Goal: Information Seeking & Learning: Check status

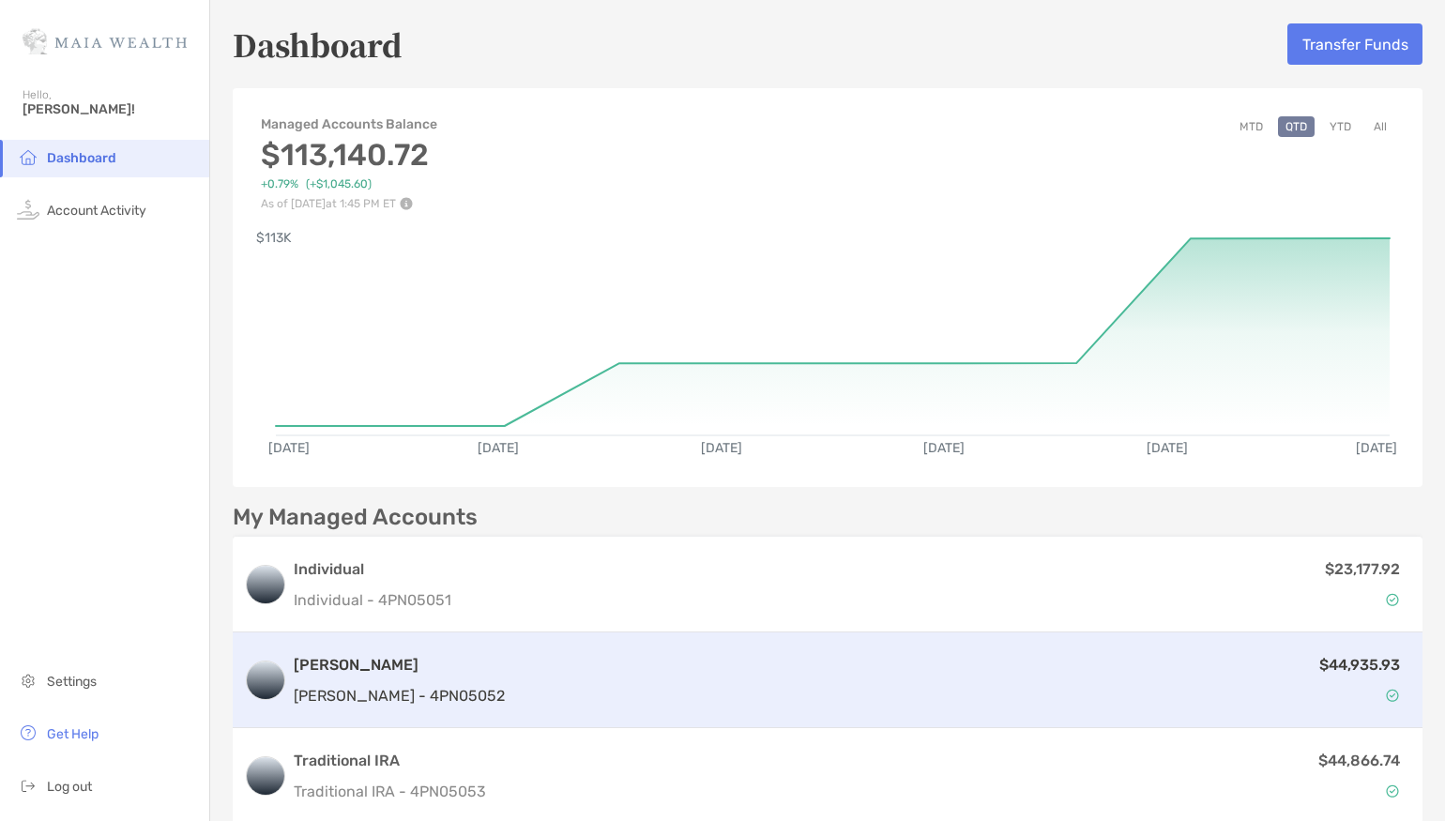
click at [860, 686] on div "$44,935.93" at bounding box center [961, 680] width 899 height 54
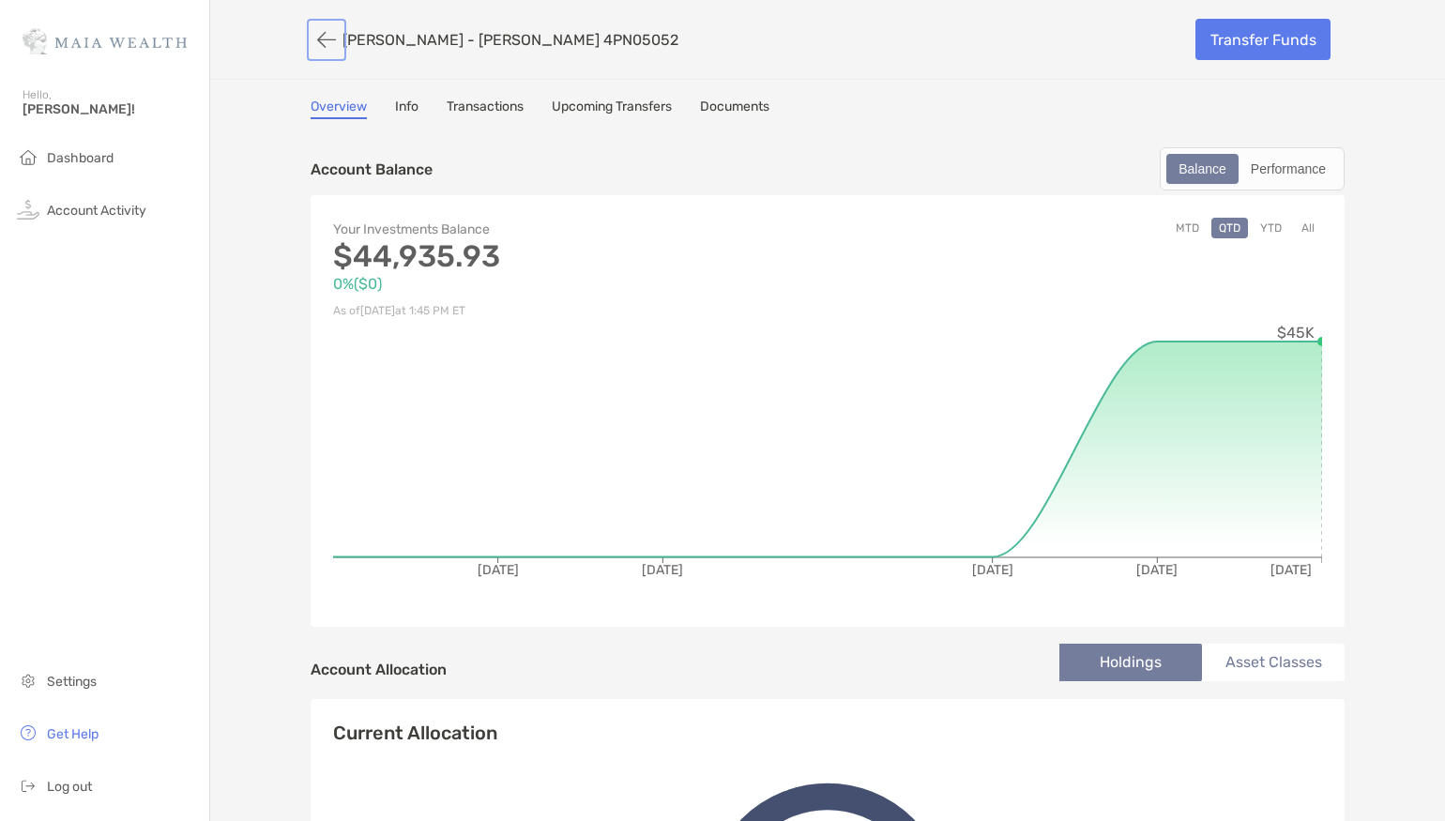
click at [321, 41] on button "button" at bounding box center [327, 40] width 32 height 35
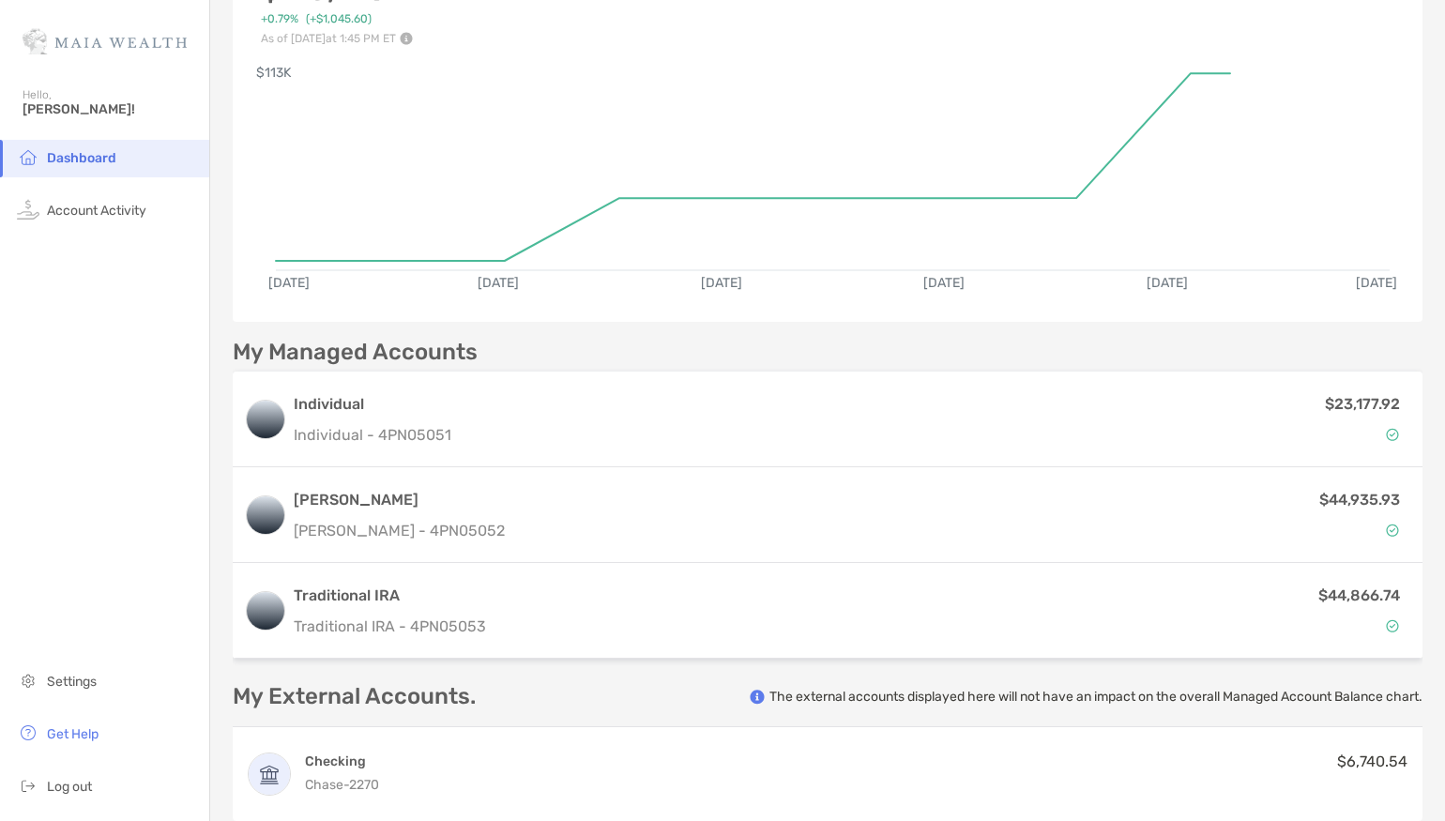
scroll to position [169, 0]
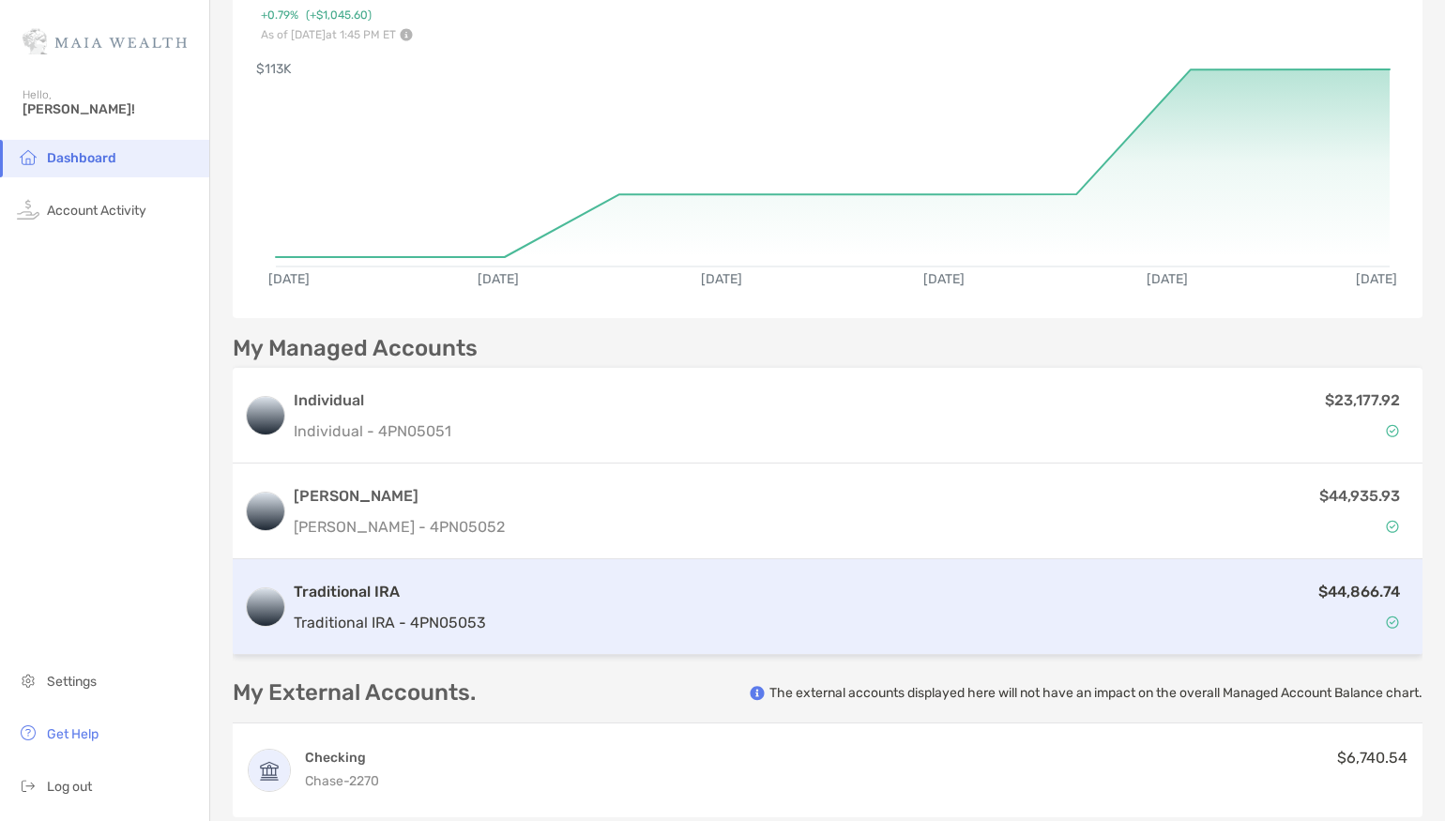
click at [957, 635] on div "Traditional IRA Traditional IRA - 4PN05053 $44,866.74" at bounding box center [828, 607] width 1190 height 96
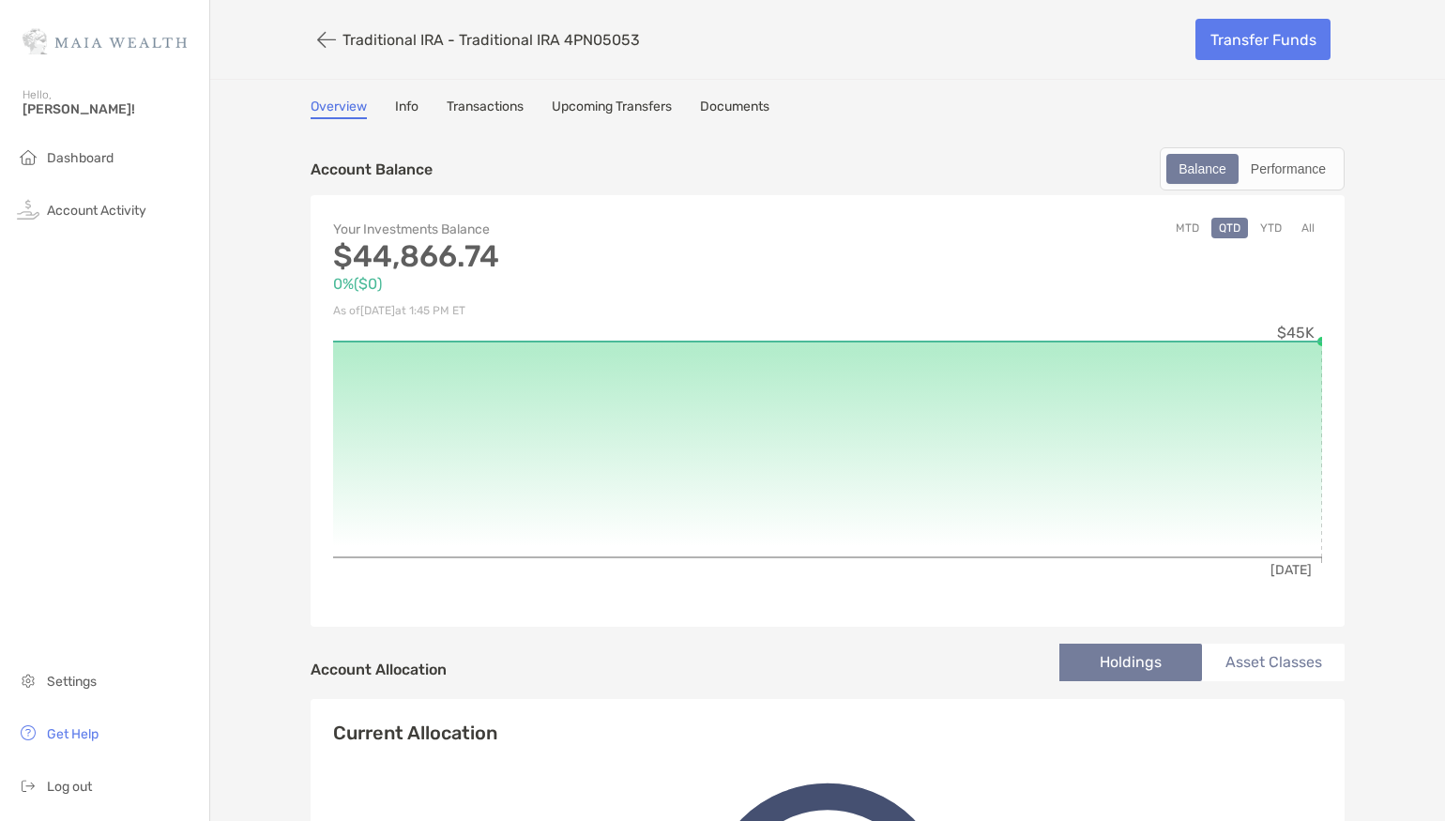
click at [413, 108] on link "Info" at bounding box center [406, 109] width 23 height 21
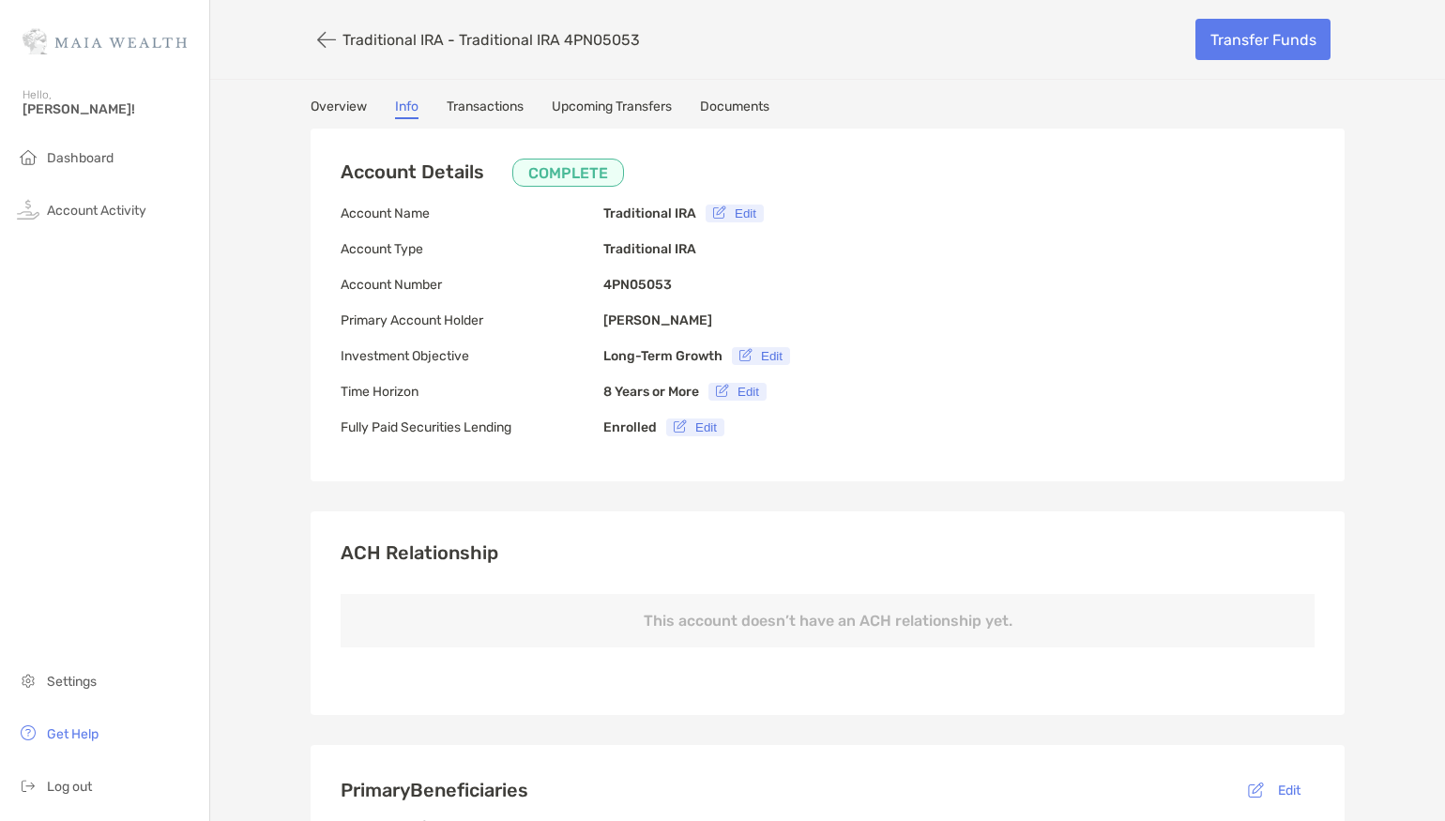
click at [511, 114] on link "Transactions" at bounding box center [485, 109] width 77 height 21
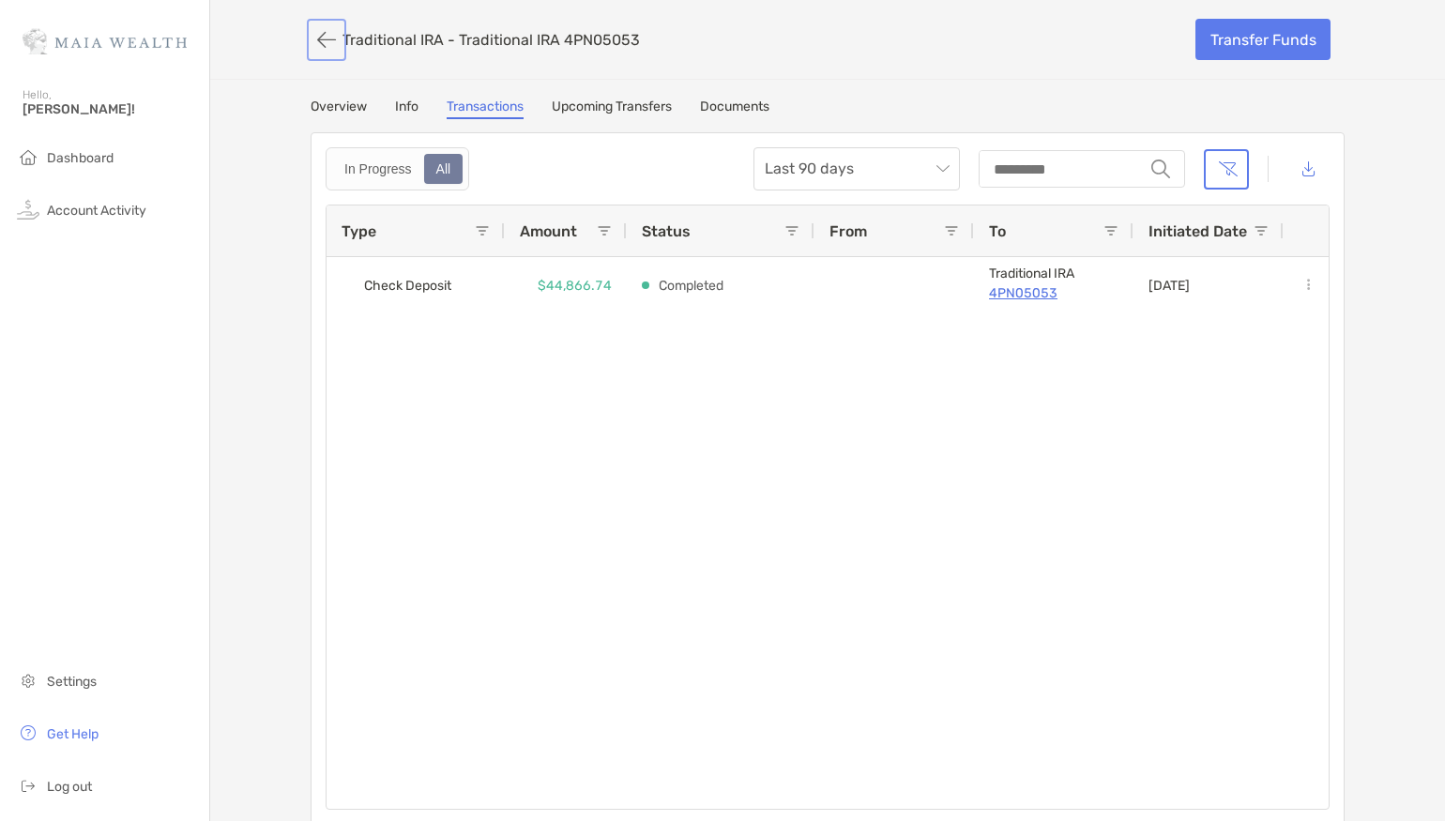
click at [325, 36] on button "button" at bounding box center [327, 40] width 32 height 35
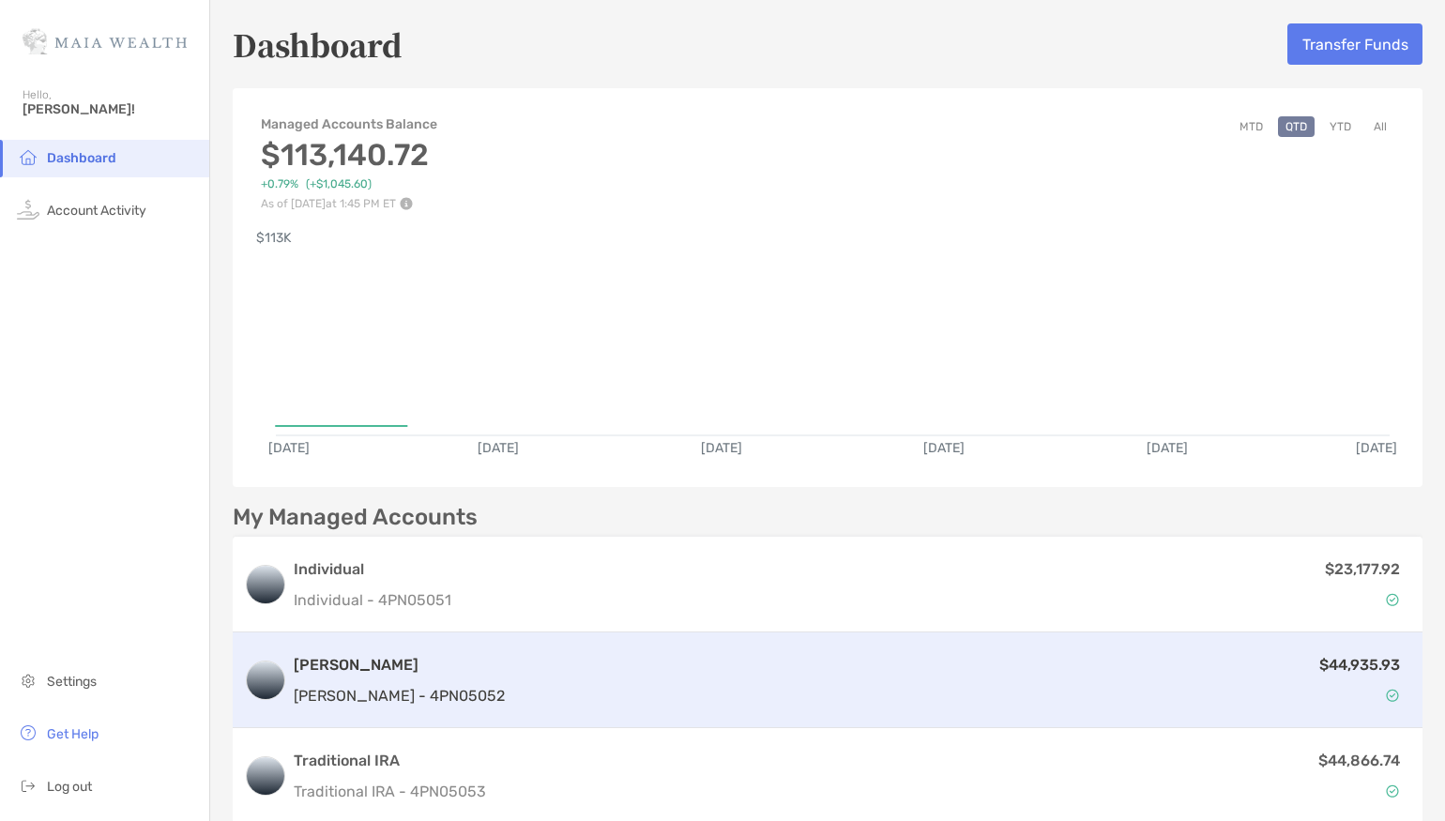
click at [449, 652] on div "[PERSON_NAME] [PERSON_NAME] - 4PN05052 $44,935.93" at bounding box center [828, 680] width 1190 height 96
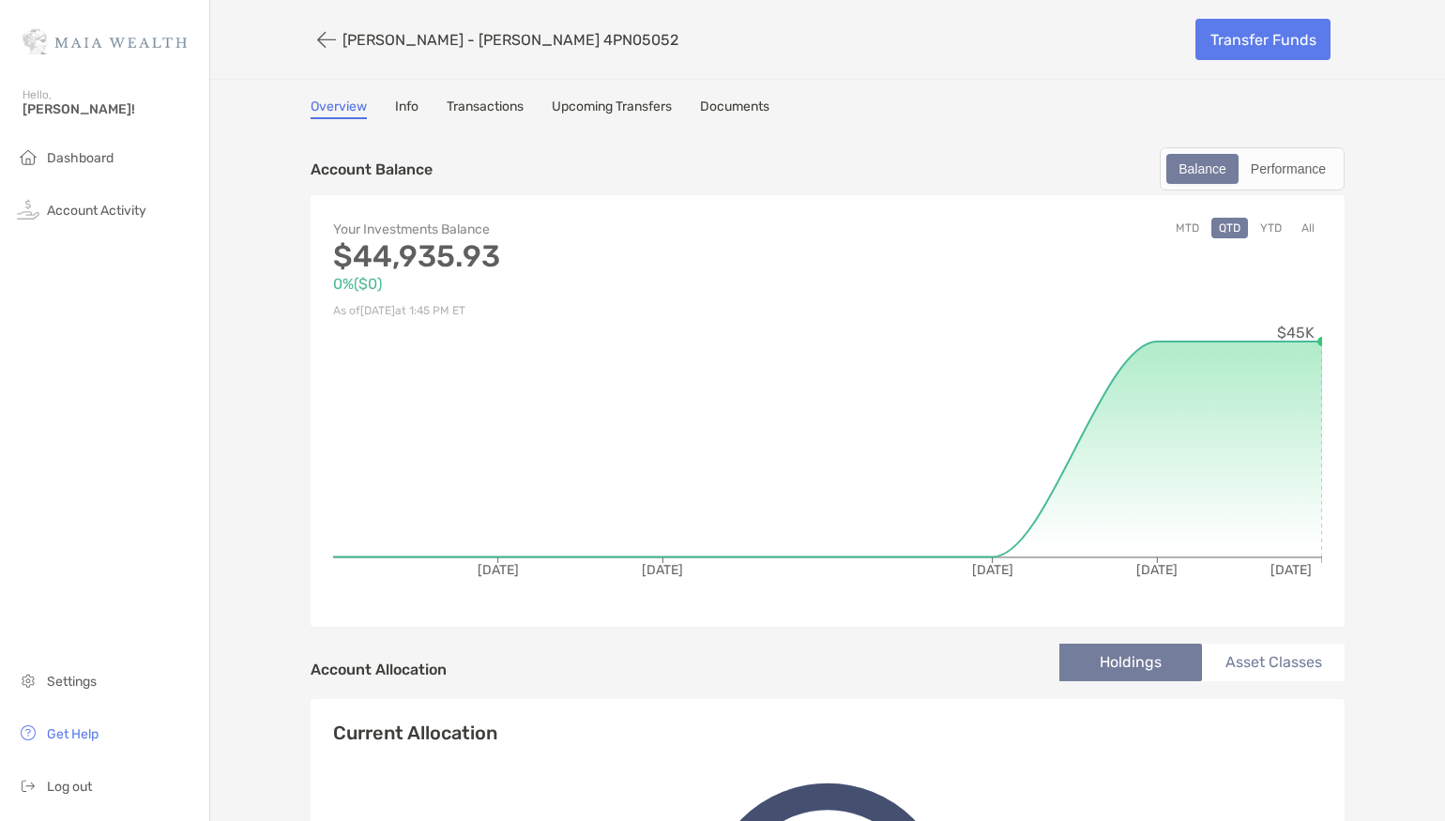
click at [491, 99] on link "Transactions" at bounding box center [485, 109] width 77 height 21
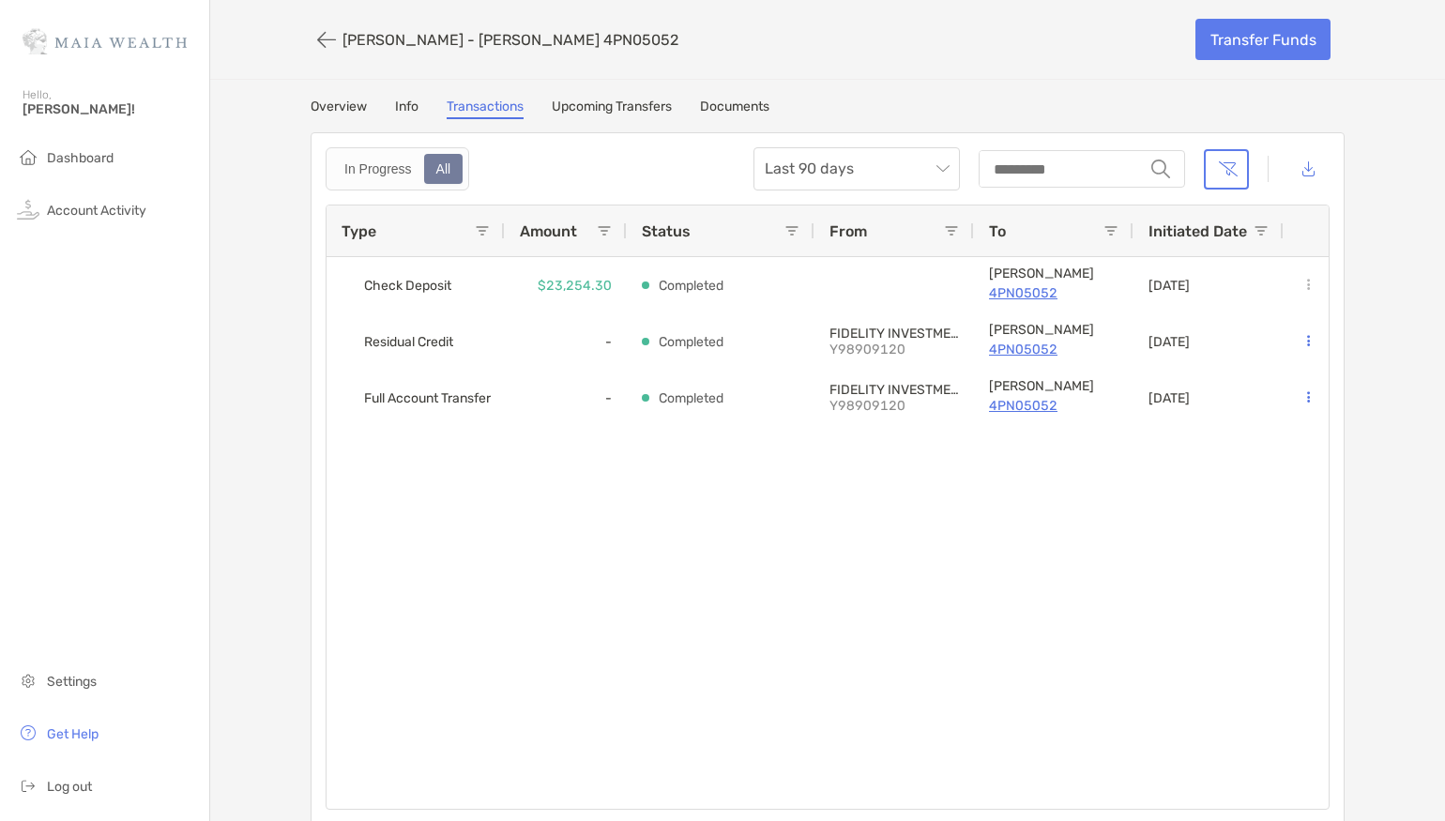
click at [345, 99] on link "Overview" at bounding box center [339, 109] width 56 height 21
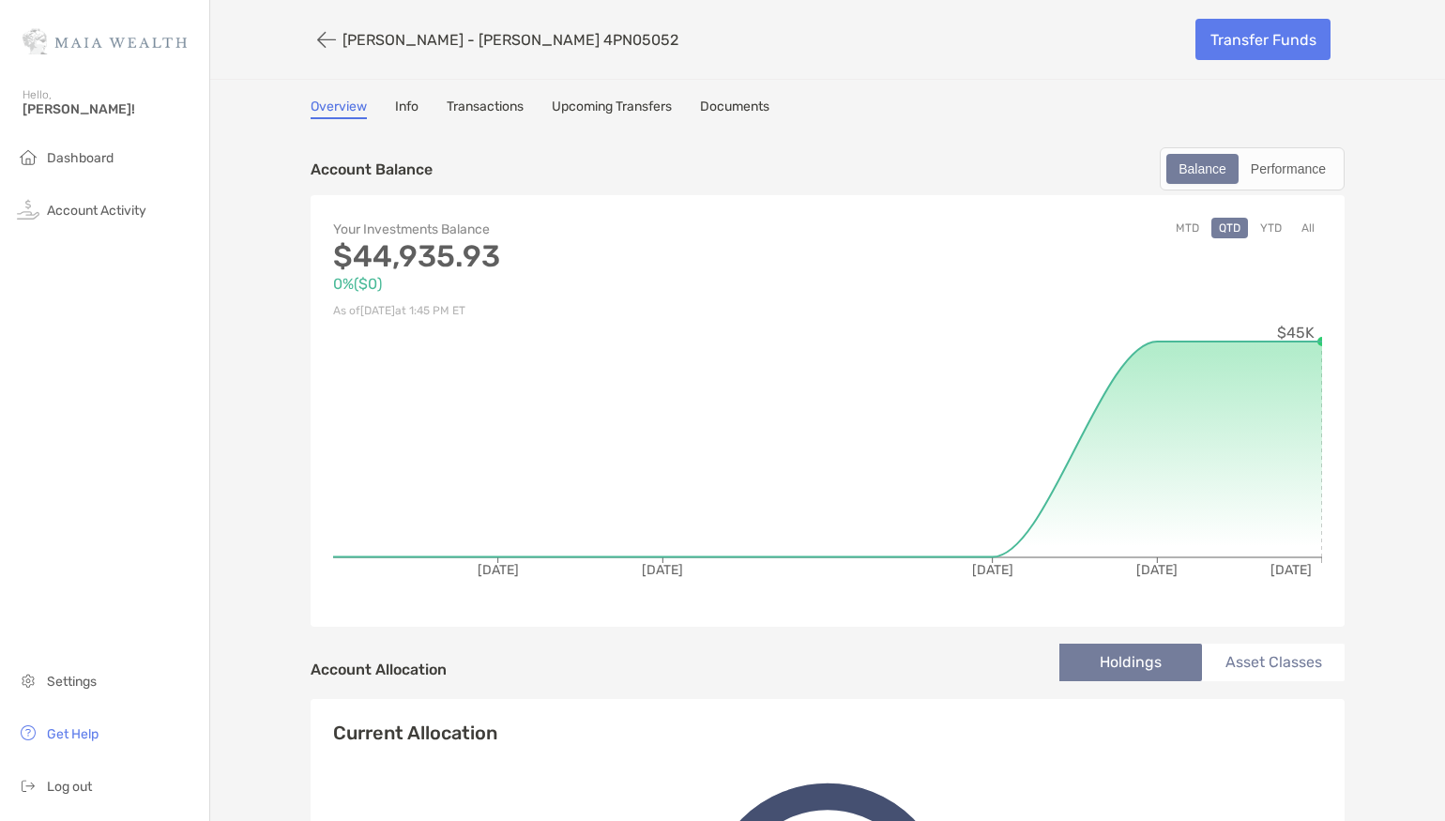
click at [407, 105] on link "Info" at bounding box center [406, 109] width 23 height 21
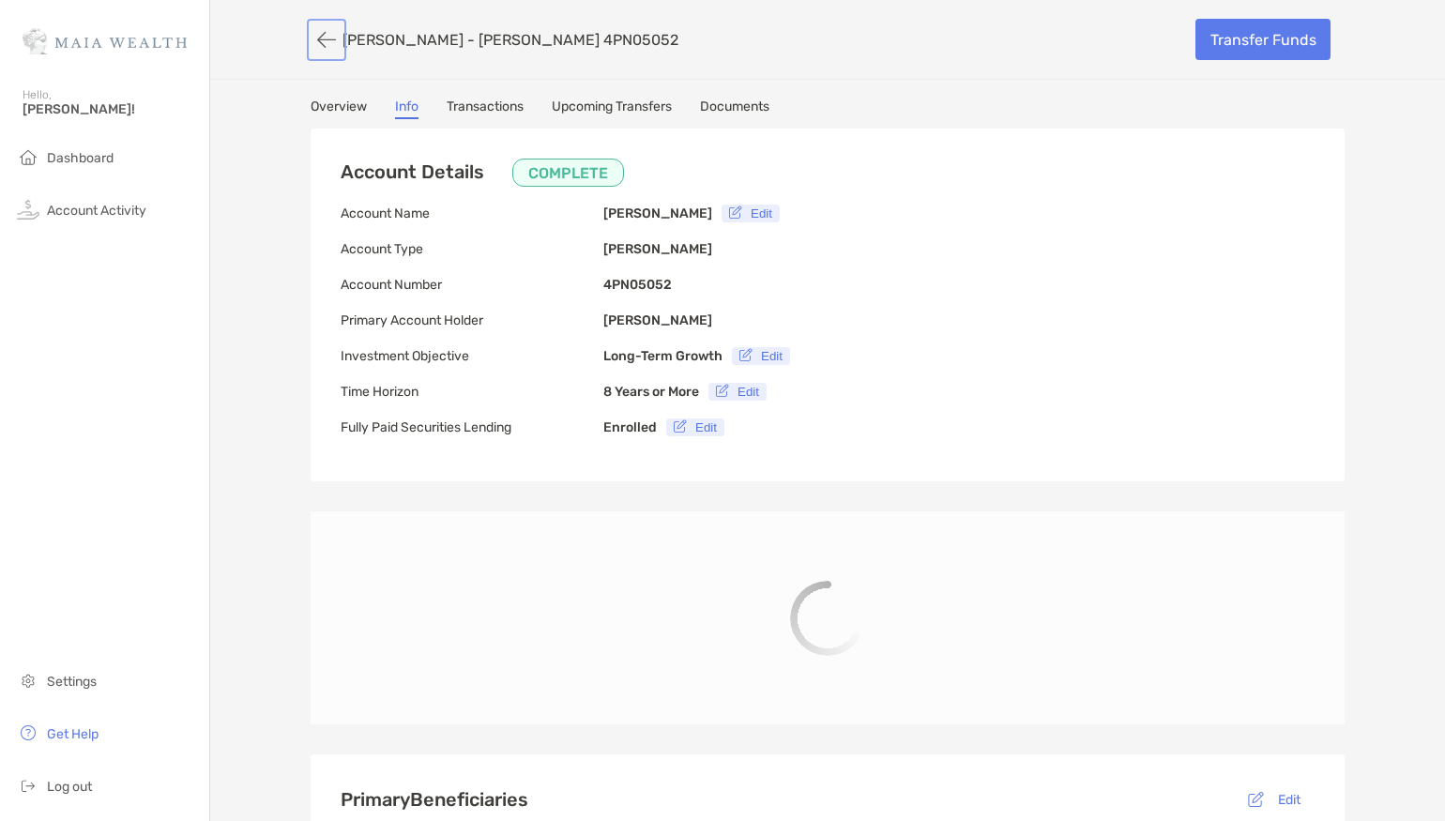
click at [325, 32] on button "button" at bounding box center [327, 40] width 32 height 35
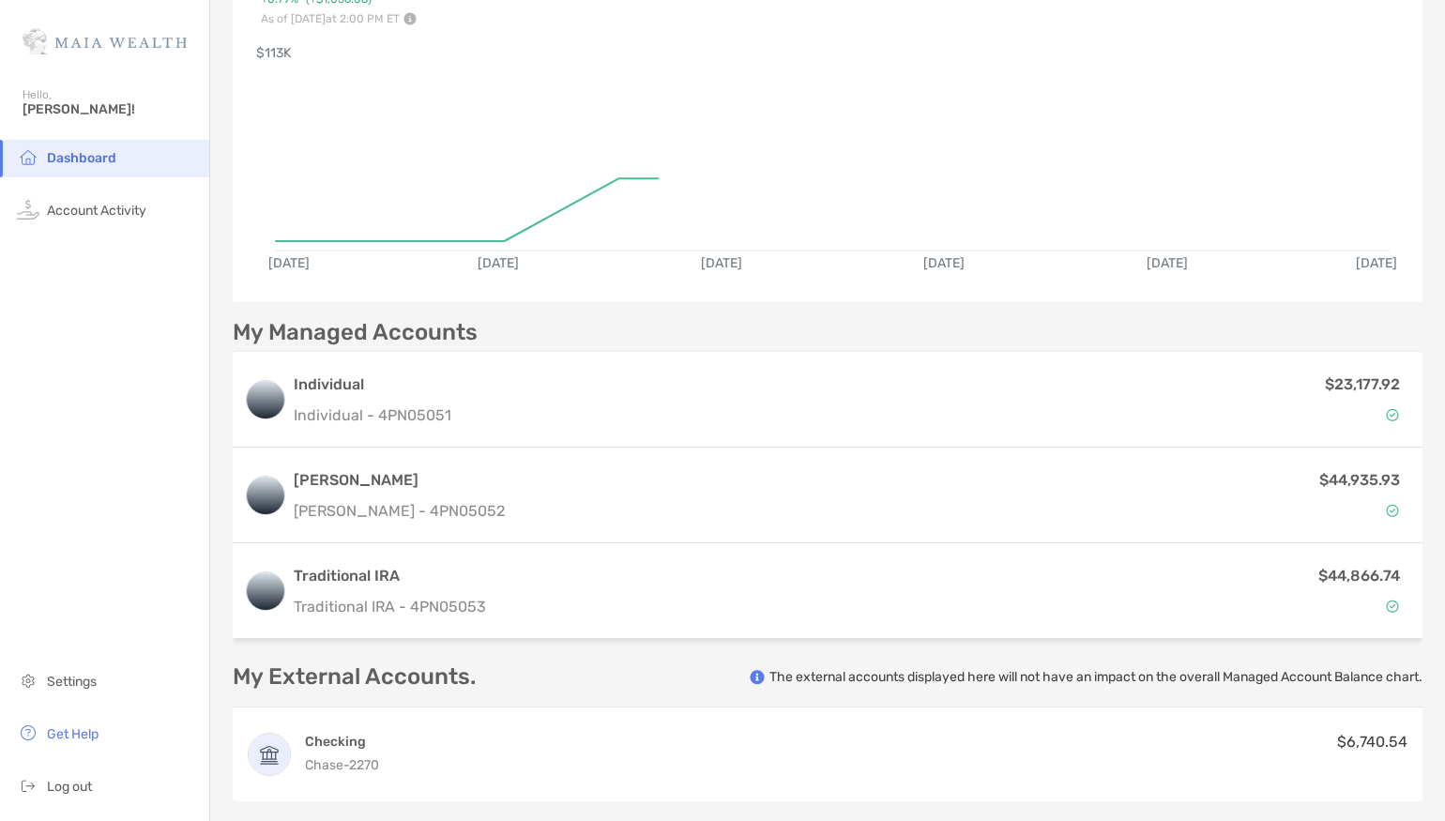
scroll to position [186, 0]
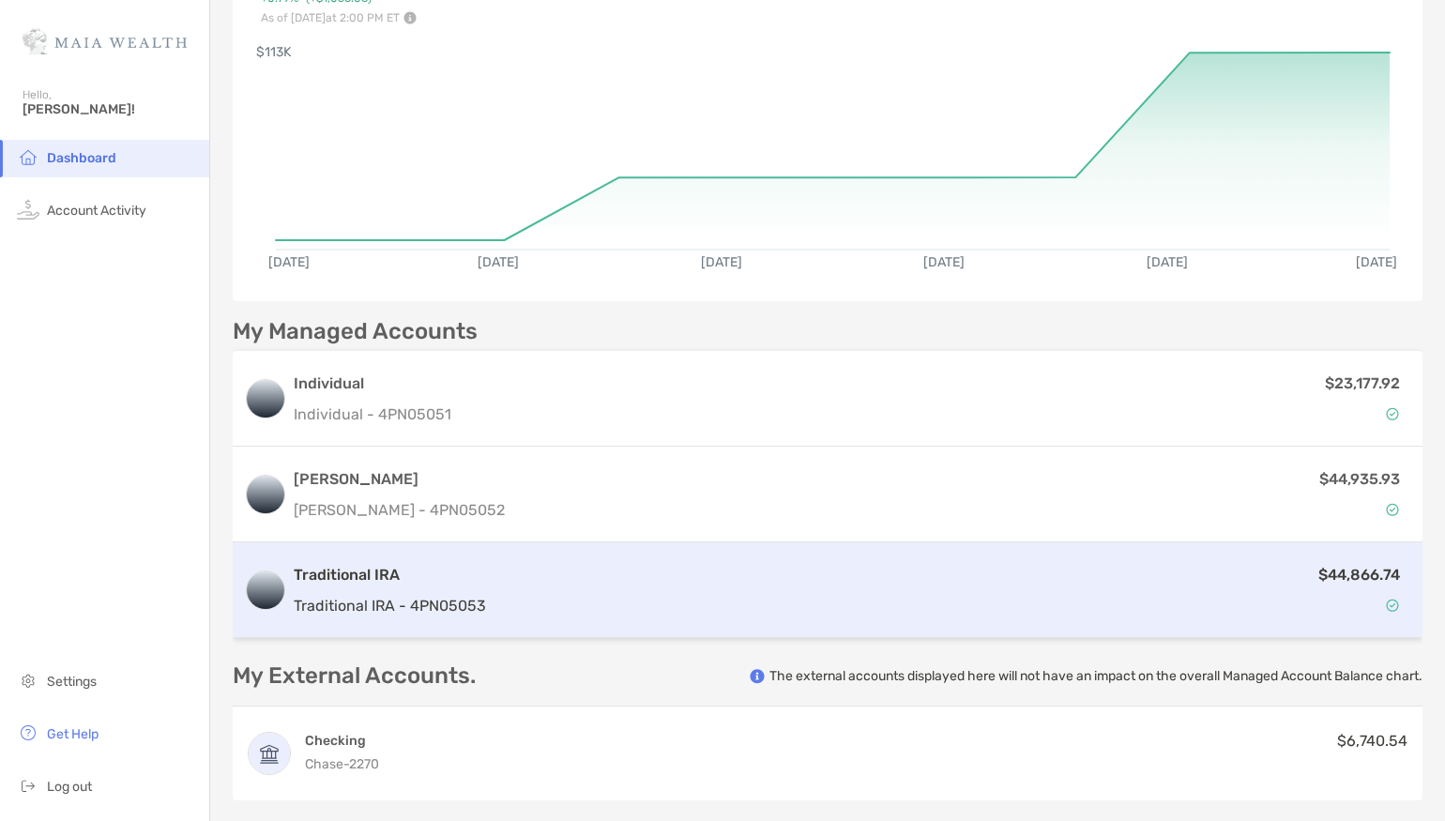
click at [718, 599] on div "$44,866.74" at bounding box center [952, 590] width 918 height 54
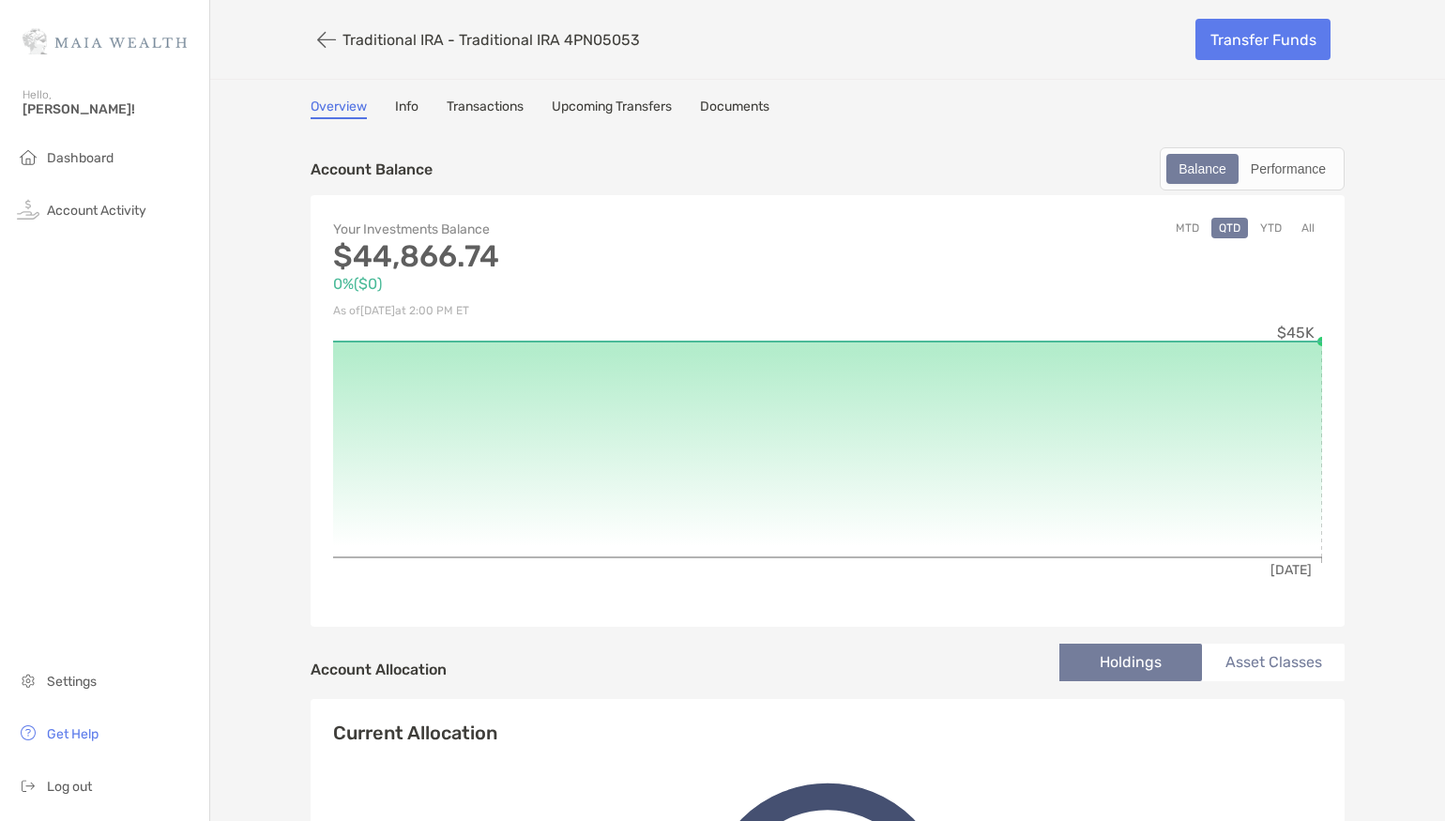
click at [420, 105] on div "Overview Info Transactions Upcoming Transfers Documents" at bounding box center [828, 109] width 1034 height 21
click at [410, 104] on link "Info" at bounding box center [406, 109] width 23 height 21
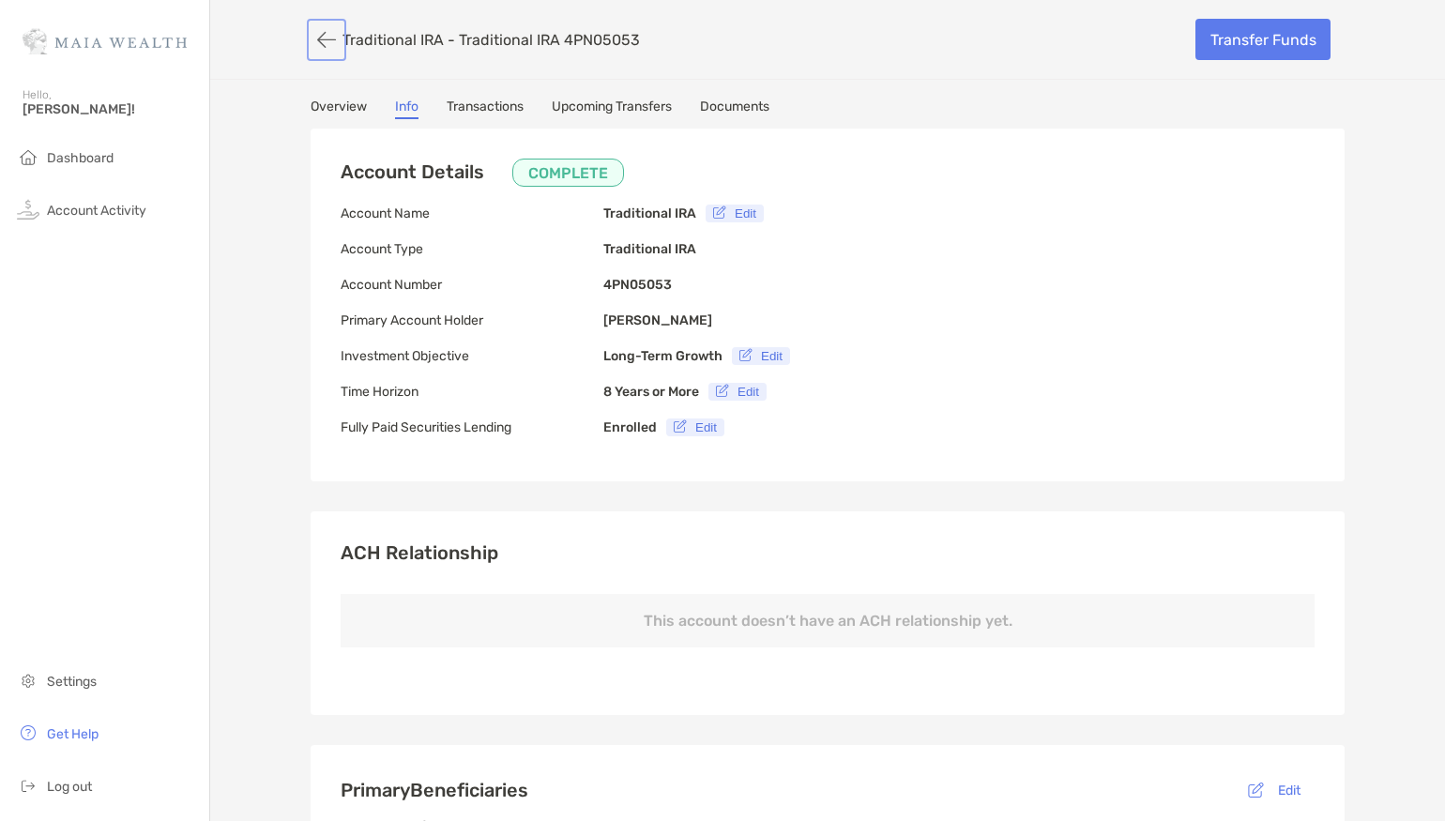
click at [317, 35] on button "button" at bounding box center [327, 40] width 32 height 35
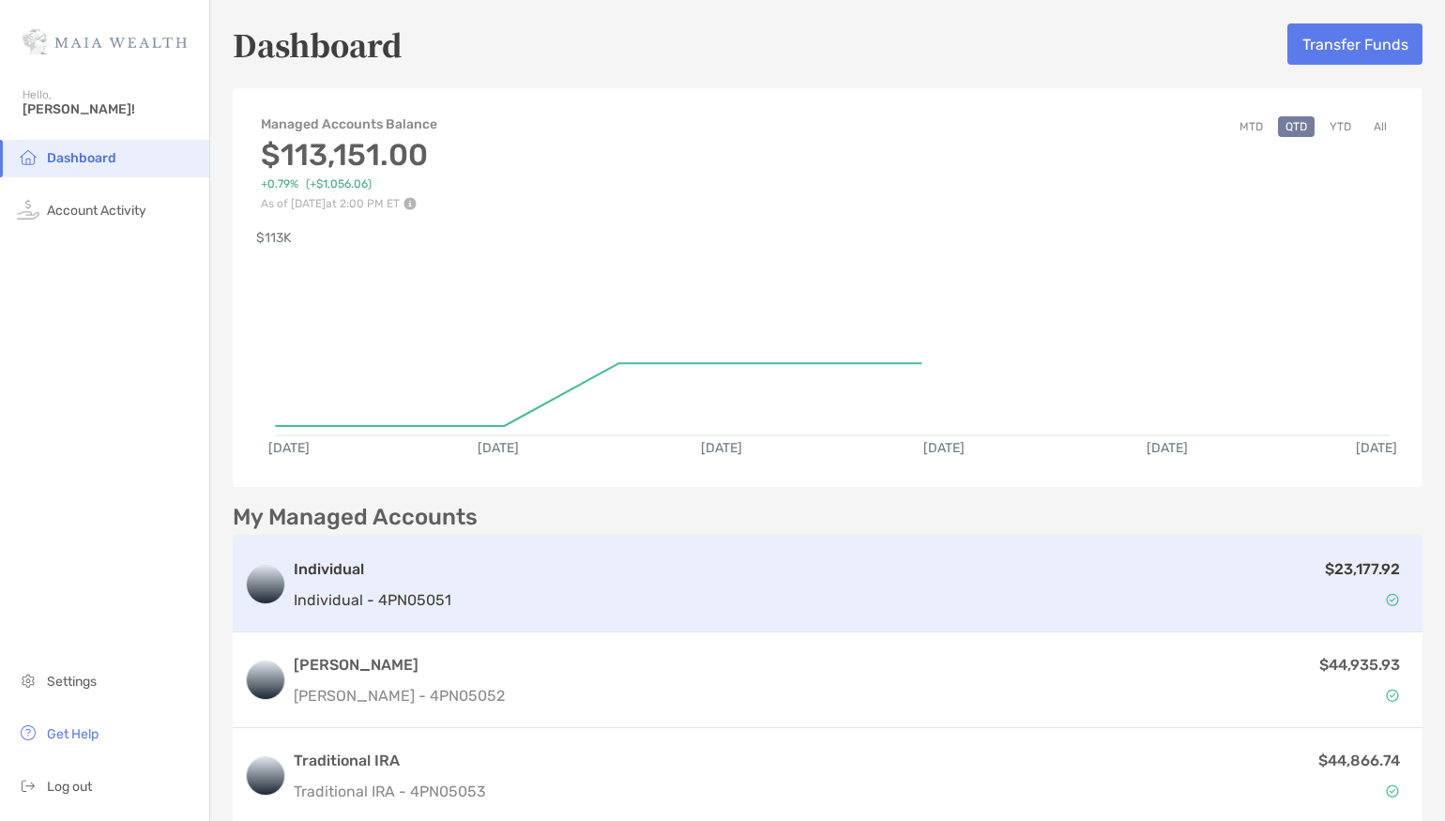
click at [664, 584] on div "$23,177.92" at bounding box center [935, 584] width 952 height 54
